Goal: Transaction & Acquisition: Purchase product/service

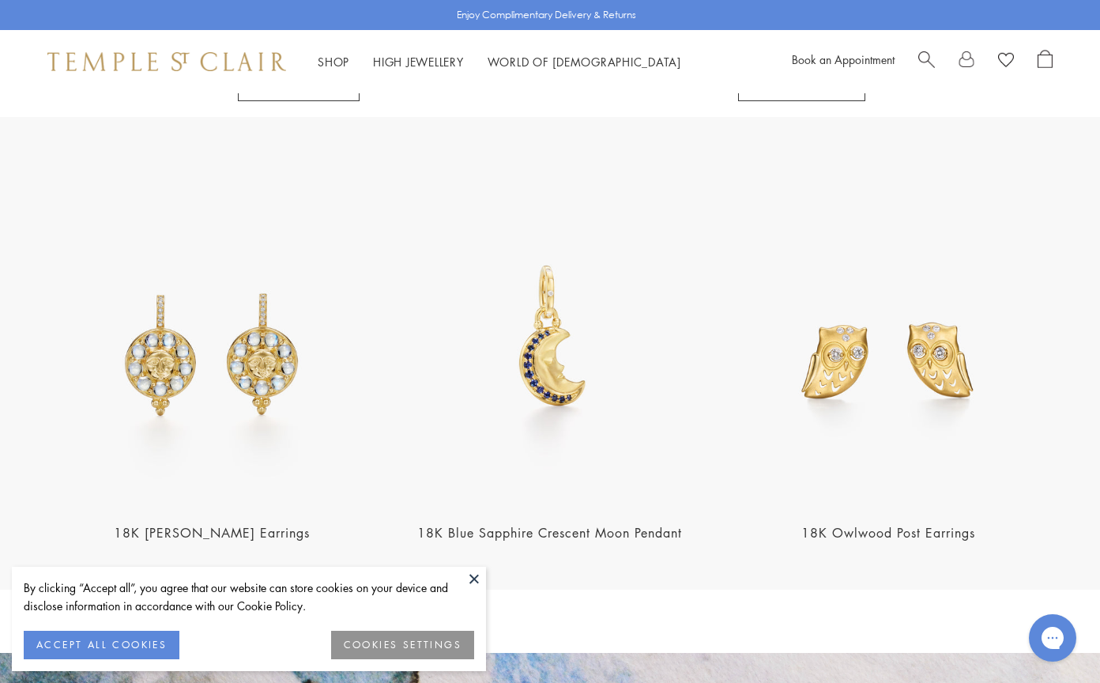
scroll to position [1870, 0]
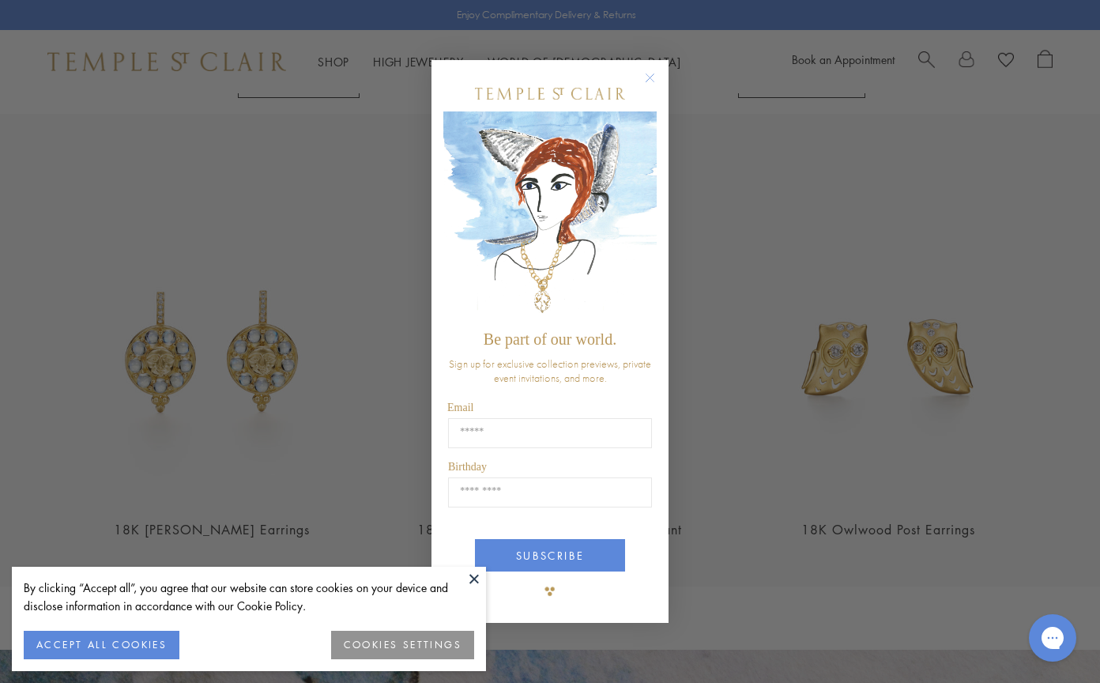
click at [648, 77] on circle "Close dialog" at bounding box center [650, 78] width 19 height 19
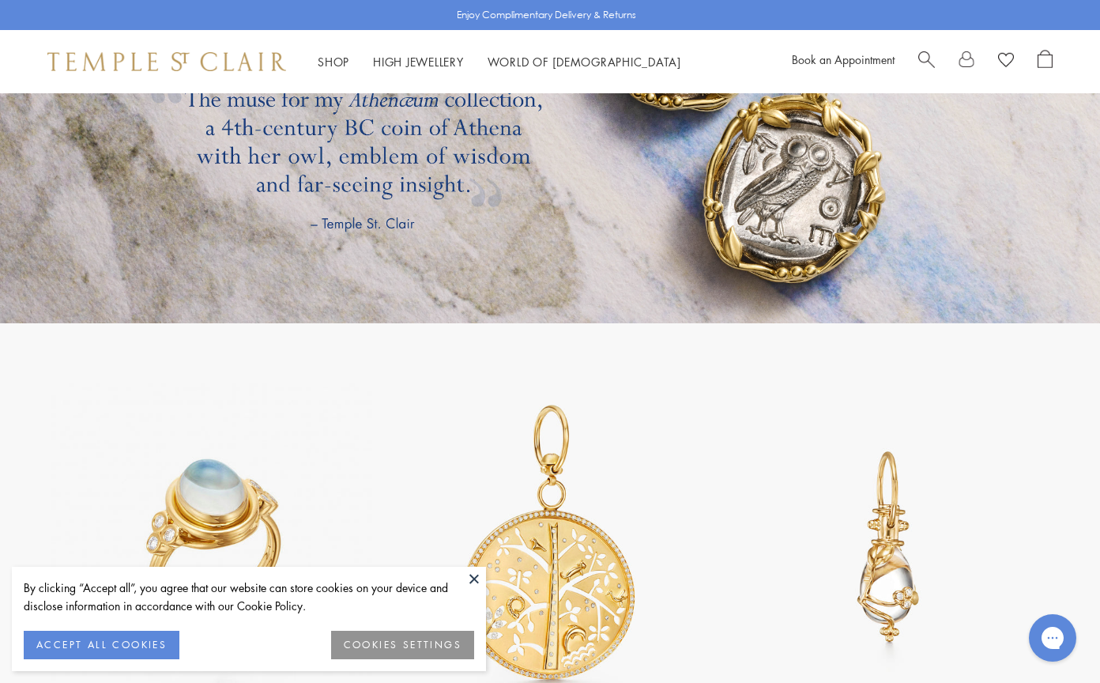
scroll to position [2708, 0]
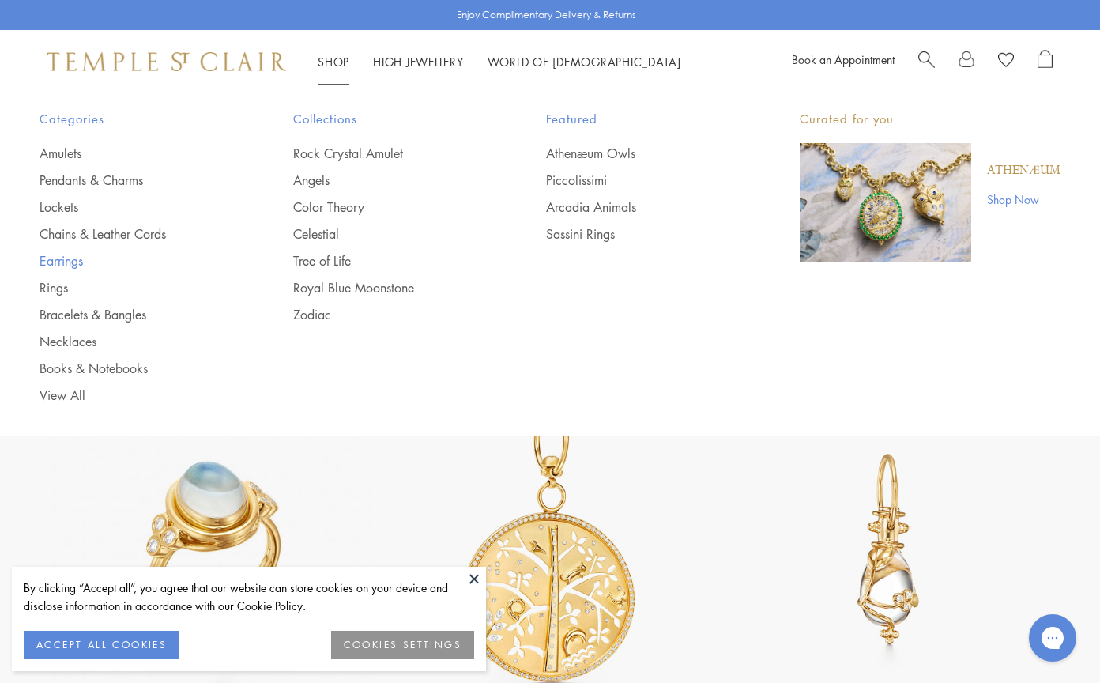
click at [67, 256] on link "Earrings" at bounding box center [135, 260] width 190 height 17
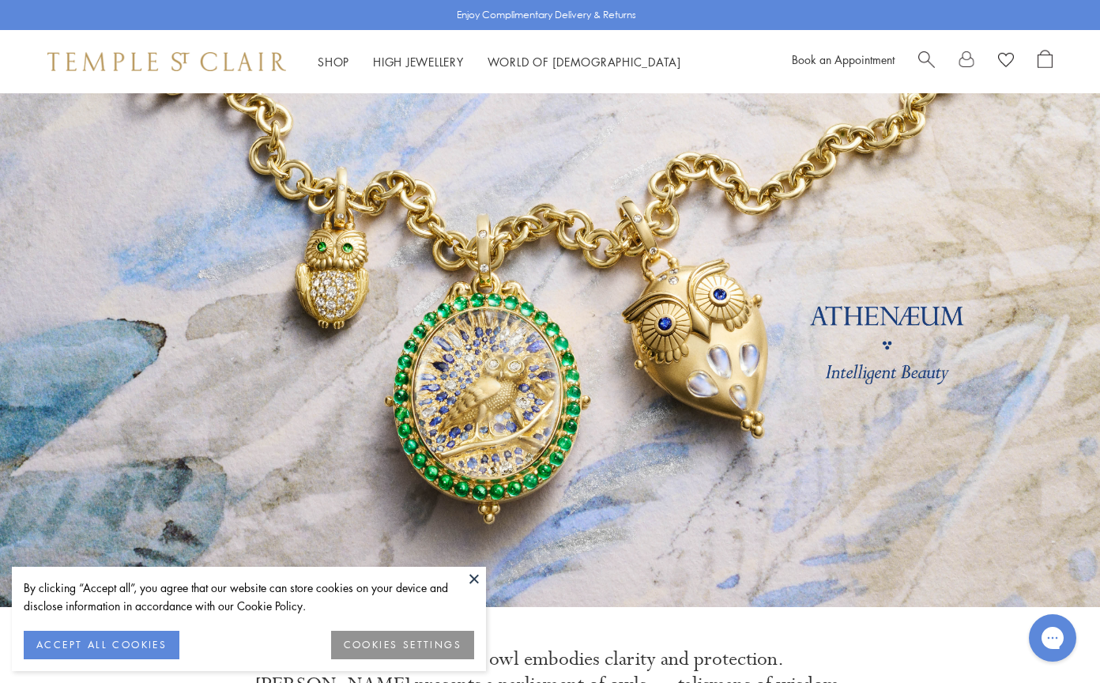
scroll to position [0, 0]
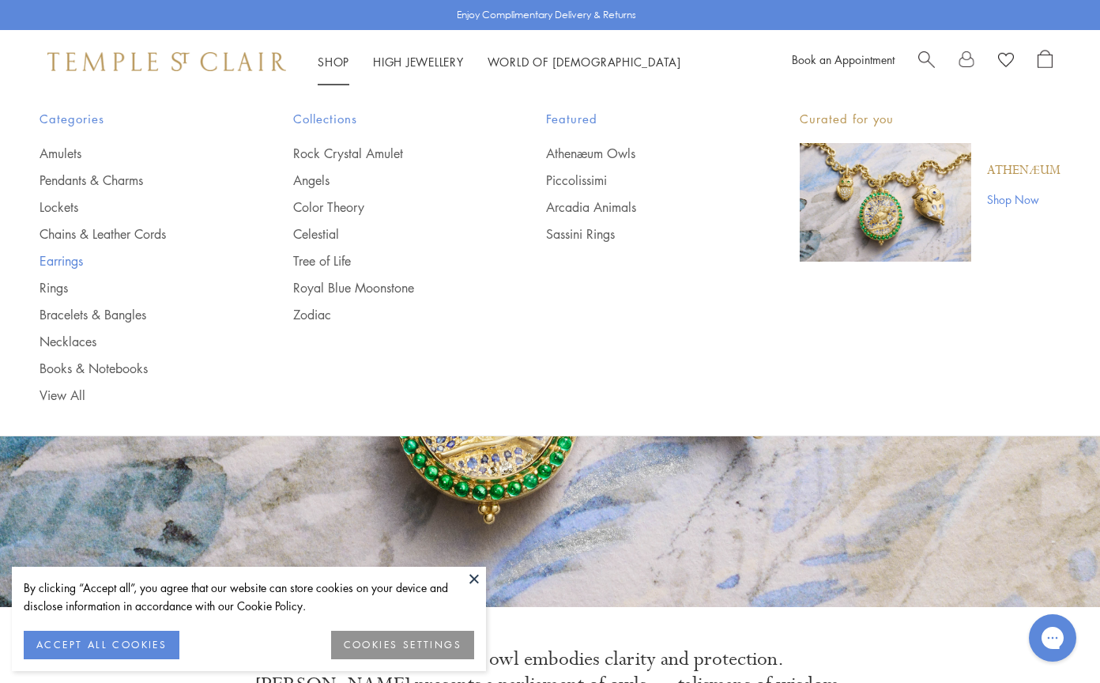
click at [76, 258] on link "Earrings" at bounding box center [135, 260] width 190 height 17
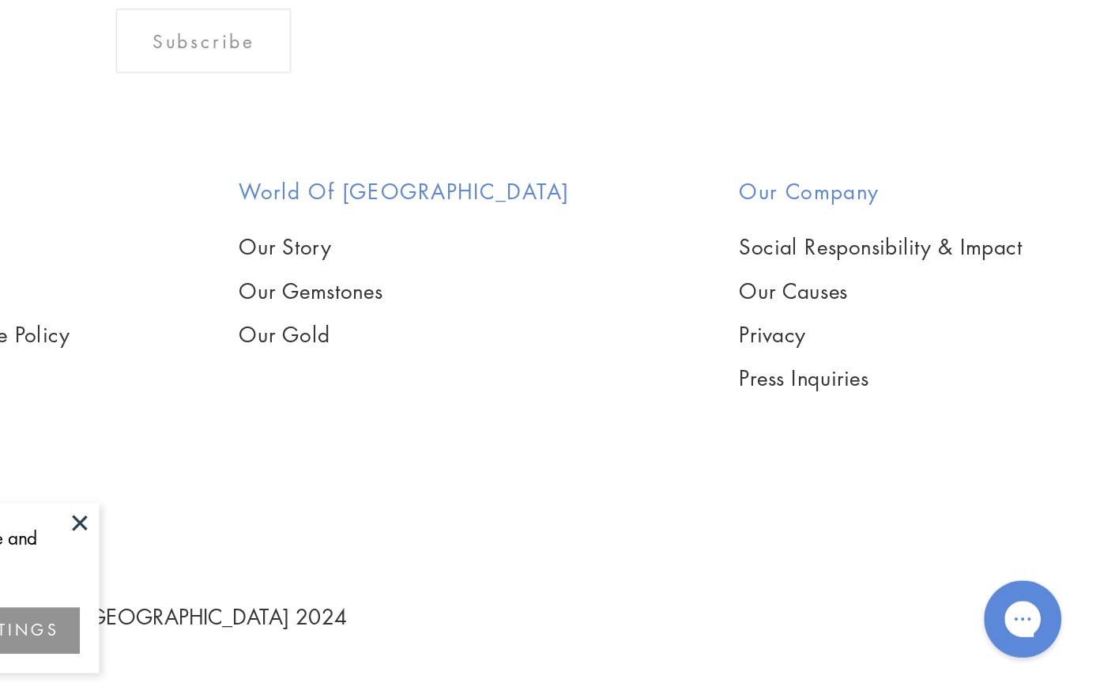
scroll to position [4739, 0]
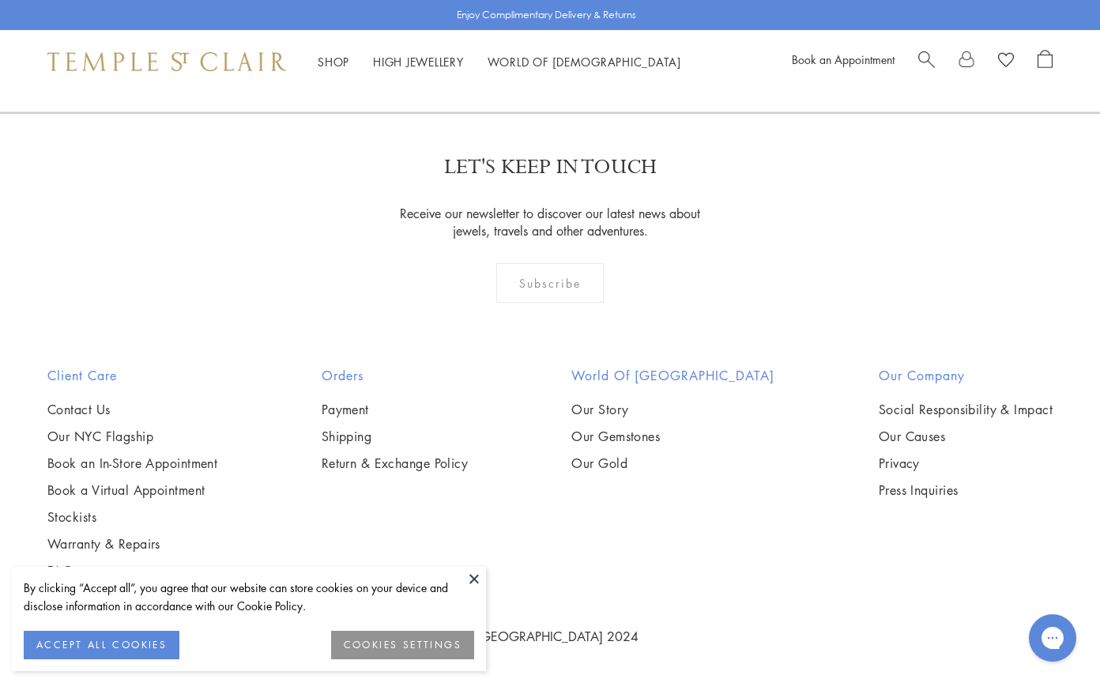
scroll to position [4679, 0]
click at [0, 0] on img at bounding box center [0, 0] width 0 height 0
click at [526, 49] on link "2" at bounding box center [525, 27] width 52 height 43
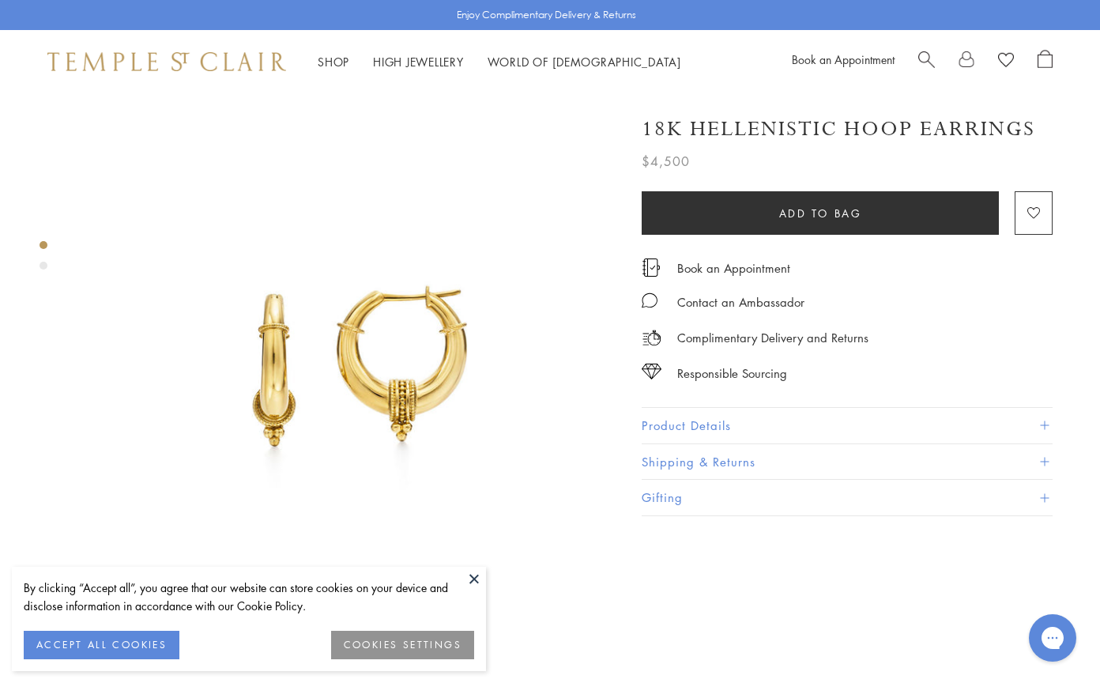
click at [1042, 421] on span at bounding box center [1044, 425] width 9 height 9
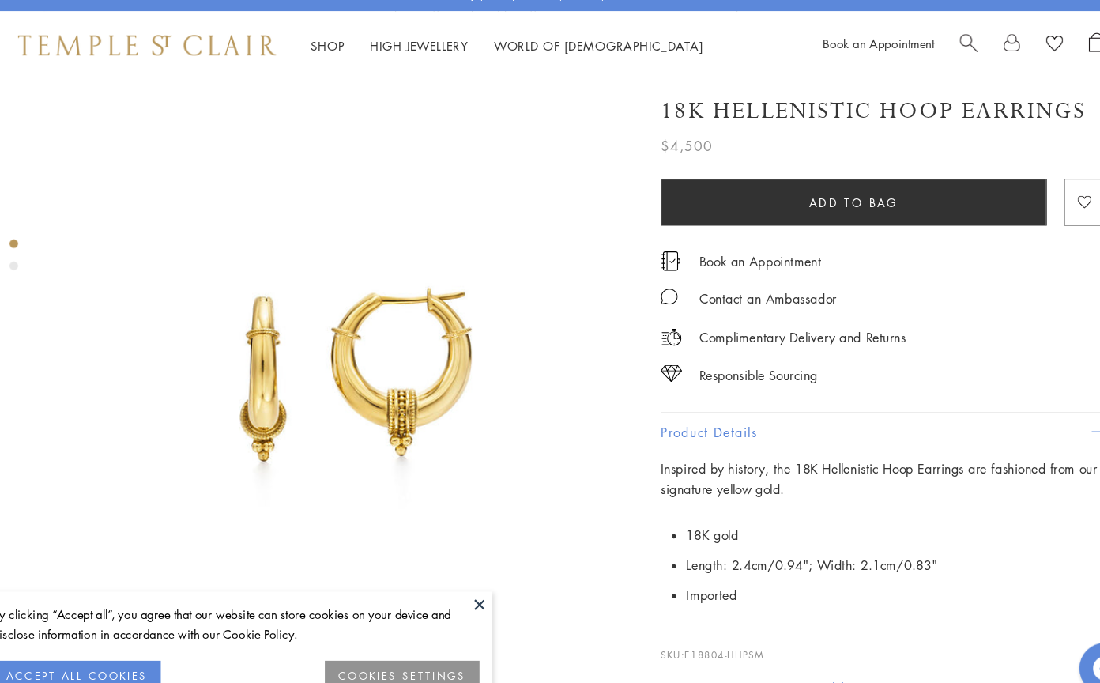
click at [376, 305] on img at bounding box center [348, 362] width 539 height 539
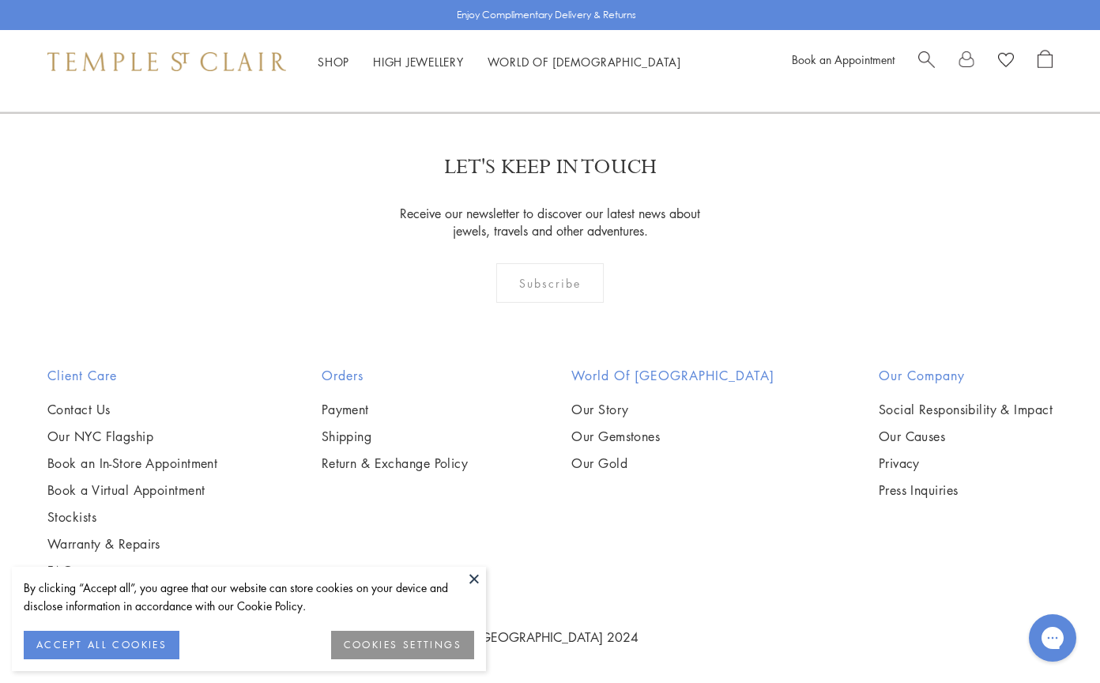
scroll to position [7224, 0]
click at [599, 49] on link "3" at bounding box center [601, 27] width 52 height 43
click at [601, 49] on link "3" at bounding box center [601, 27] width 52 height 43
click at [404, 57] on link "High Jewellery High Jewellery" at bounding box center [418, 62] width 91 height 16
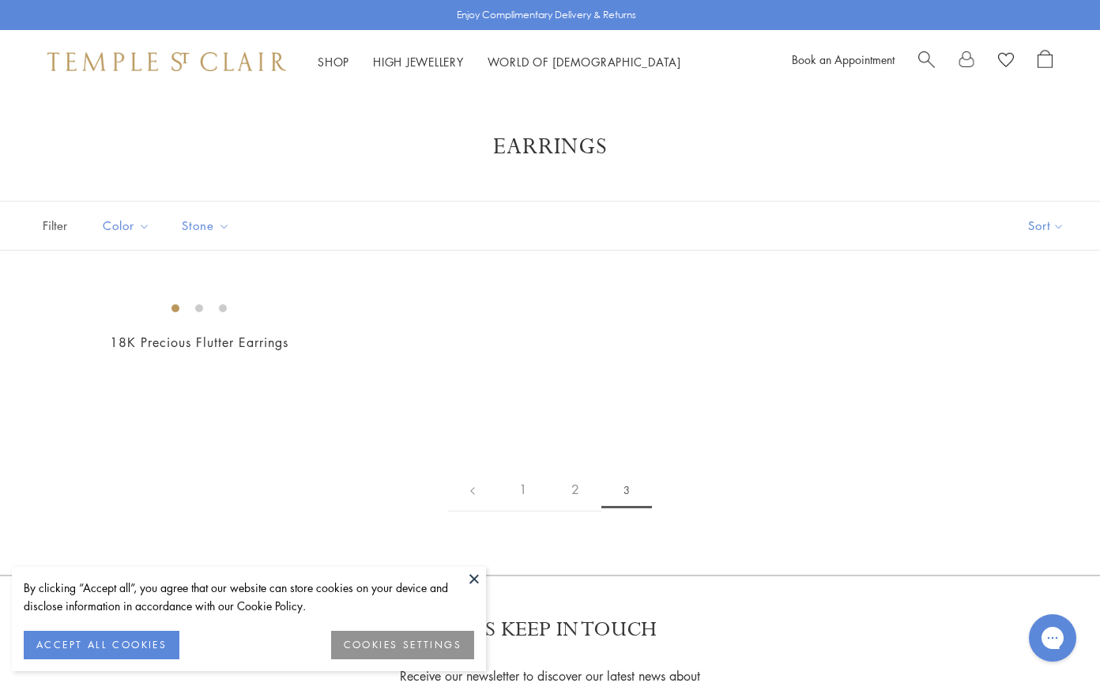
scroll to position [0, 0]
